Goal: Find specific page/section: Find specific page/section

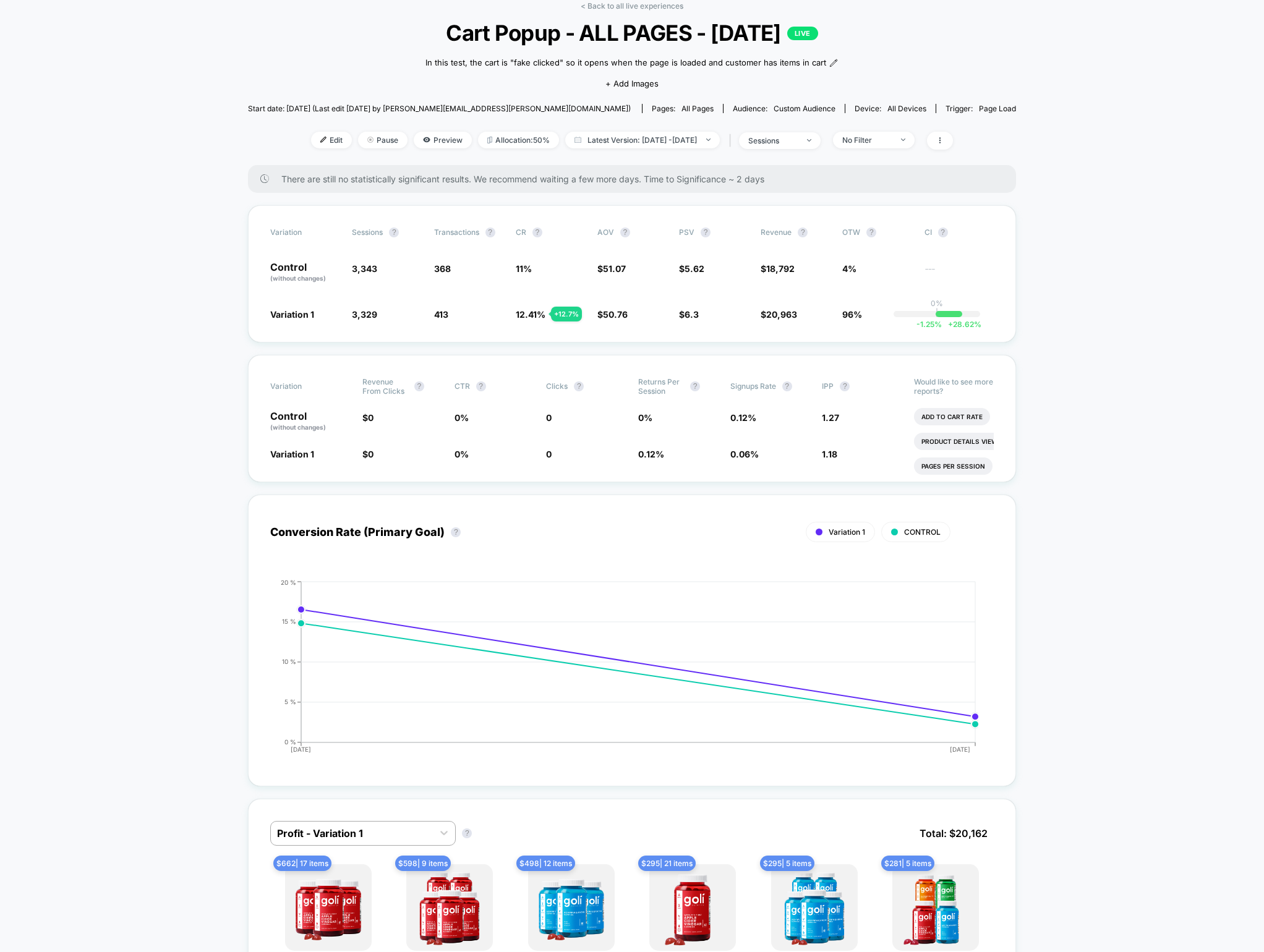
scroll to position [71, 0]
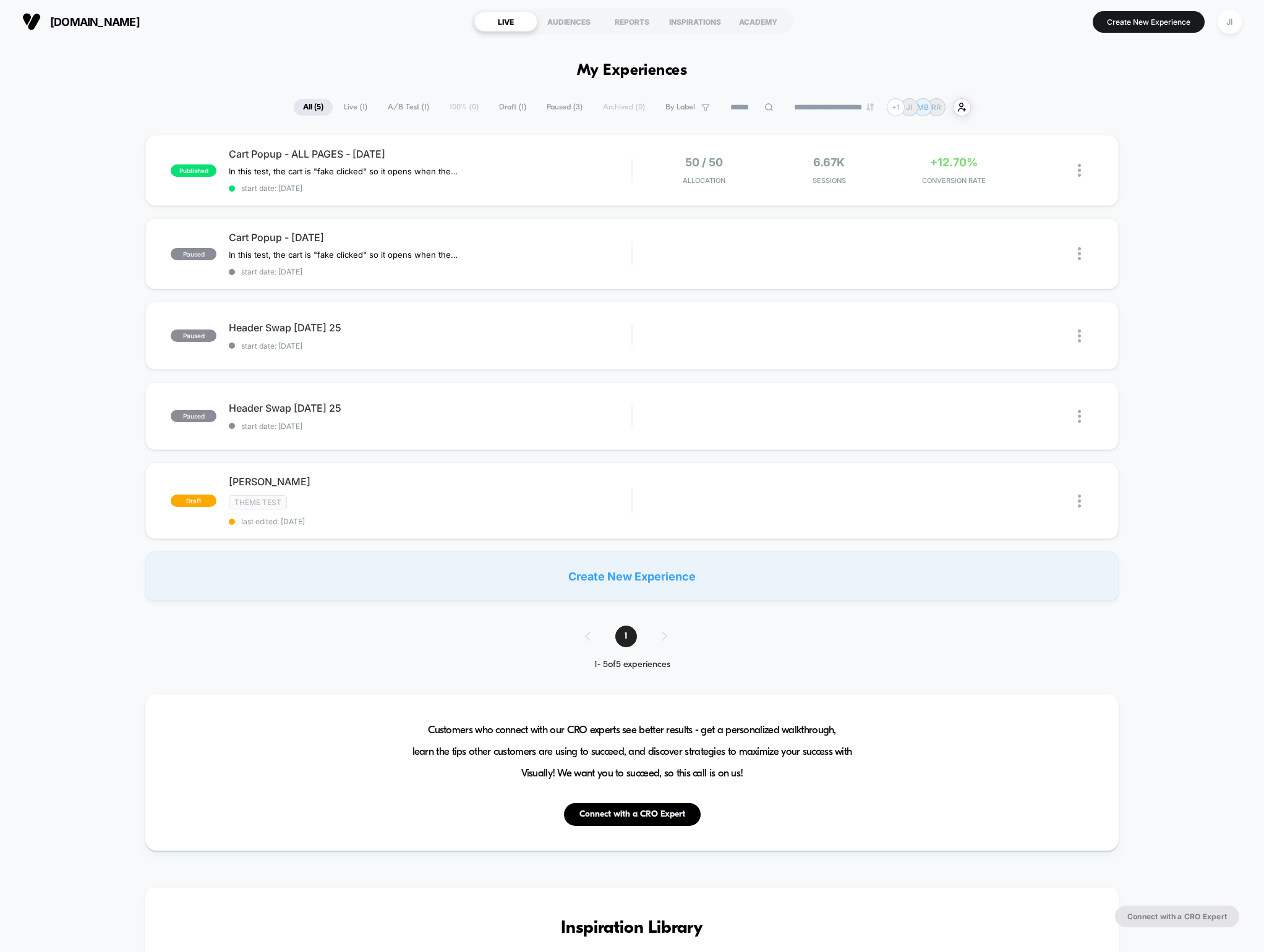
click at [81, 269] on div "published Cart Popup - ALL PAGES - Sept 23 2025 In this test, the cart is "fake…" at bounding box center [632, 368] width 1264 height 466
click at [311, 152] on span "Cart Popup - ALL PAGES - [DATE]" at bounding box center [430, 154] width 402 height 12
click at [502, 166] on div "In this test, the cart is "fake clicked" so it opens when the page is loaded an…" at bounding box center [370, 171] width 282 height 10
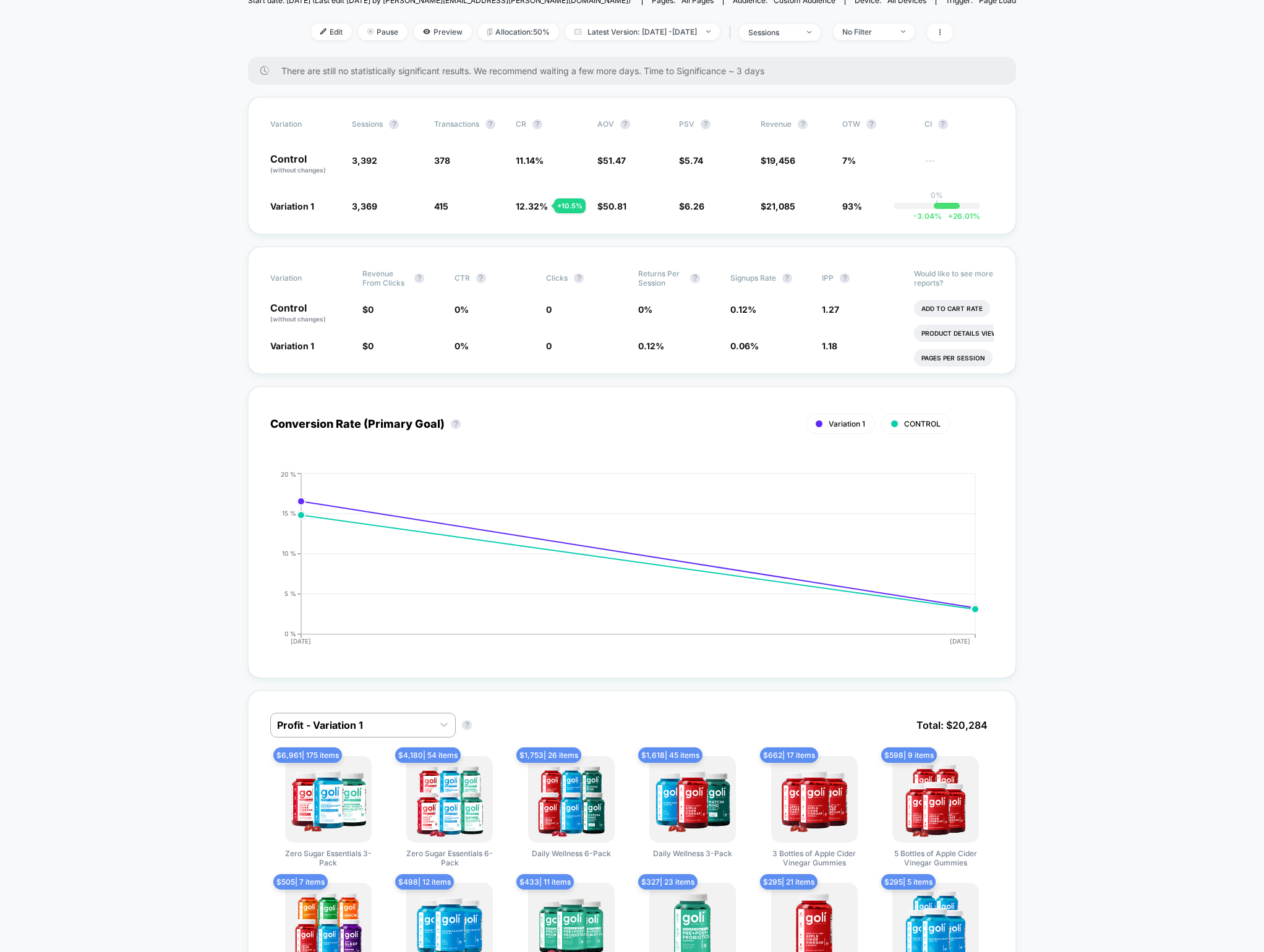
scroll to position [170, 0]
